Goal: Task Accomplishment & Management: Use online tool/utility

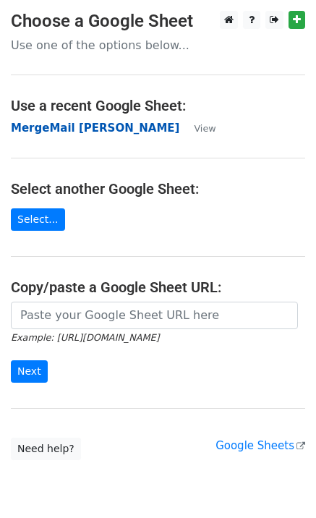
click at [59, 133] on strong "MergeMail [PERSON_NAME]" at bounding box center [95, 128] width 169 height 13
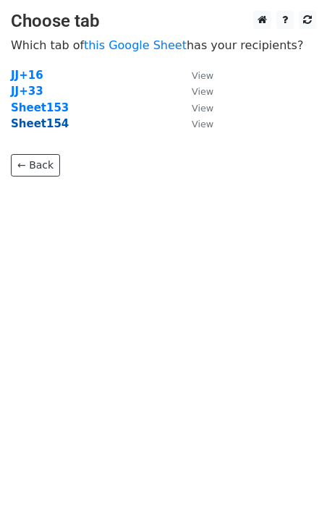
click at [30, 122] on strong "Sheet154" at bounding box center [40, 123] width 58 height 13
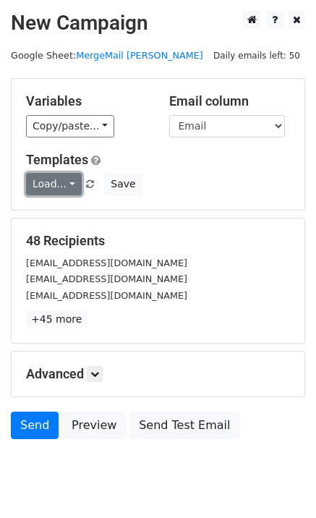
click at [55, 187] on link "Load..." at bounding box center [54, 184] width 56 height 22
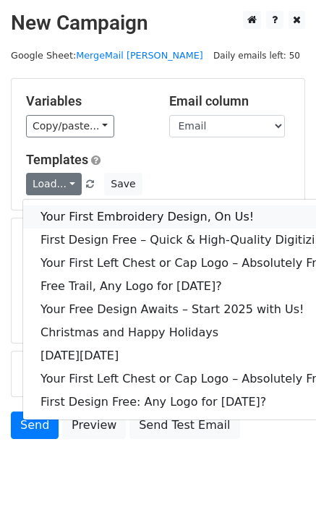
click at [97, 221] on link "Your First Embroidery Design, On Us!" at bounding box center [187, 216] width 328 height 23
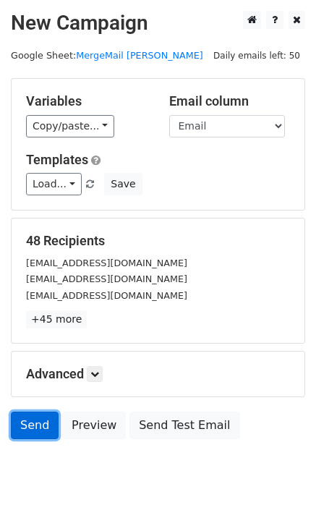
click at [19, 425] on link "Send" at bounding box center [35, 425] width 48 height 27
